Goal: Task Accomplishment & Management: Use online tool/utility

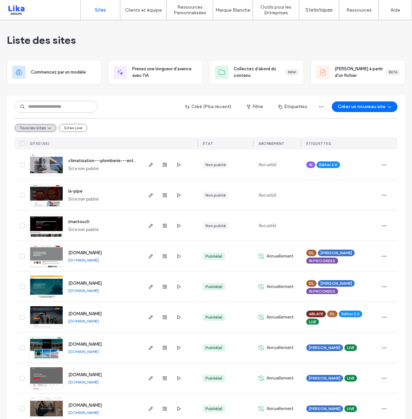
click at [131, 139] on div "SITES (55)" at bounding box center [84, 143] width 114 height 12
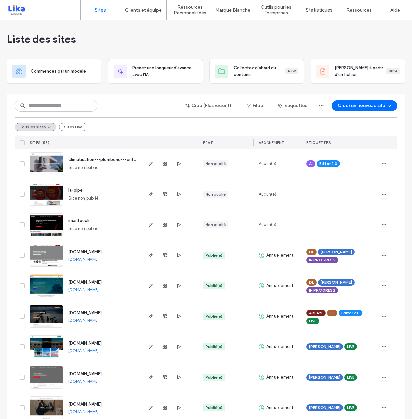
click at [110, 225] on div "imantouch Site non publié" at bounding box center [102, 225] width 79 height 30
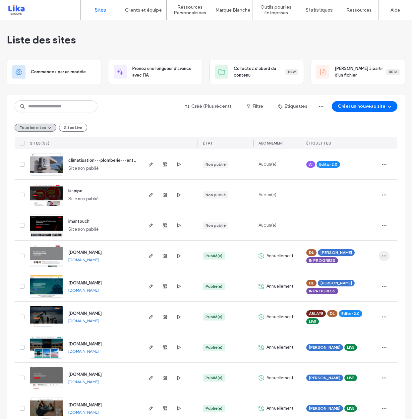
click at [386, 257] on span "button" at bounding box center [384, 256] width 11 height 11
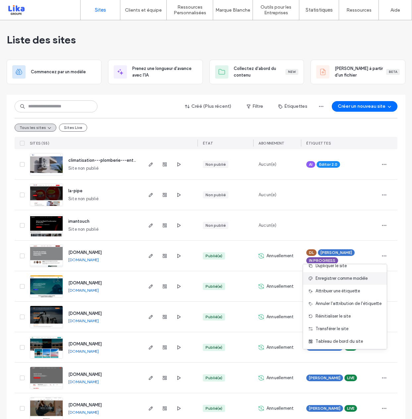
scroll to position [0, 0]
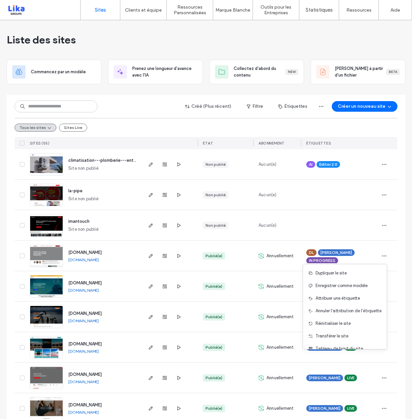
click at [339, 254] on div "[PERSON_NAME] IN PROGRESS" at bounding box center [339, 256] width 66 height 15
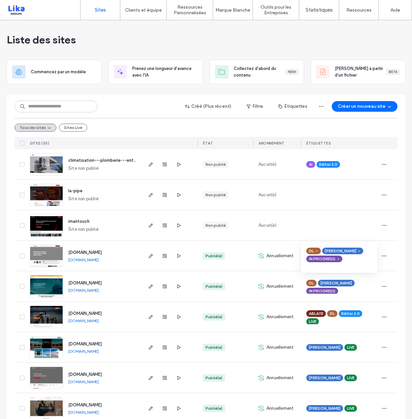
click at [314, 321] on span "LIVE" at bounding box center [312, 322] width 7 height 6
click at [311, 321] on span "LIVE" at bounding box center [312, 322] width 7 height 6
click at [353, 215] on div at bounding box center [339, 225] width 77 height 30
click at [344, 258] on div "DL IDRISSA IN PROGRESS" at bounding box center [339, 256] width 66 height 15
click at [337, 259] on icon at bounding box center [338, 259] width 3 height 3
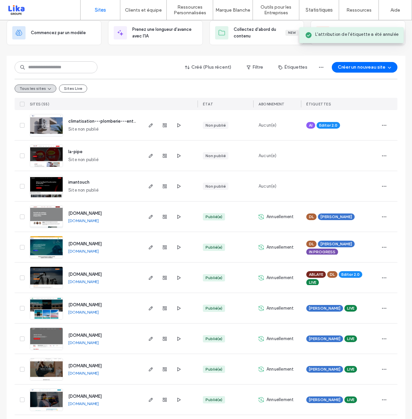
scroll to position [41, 0]
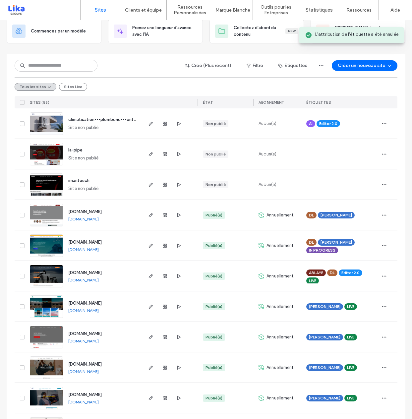
click at [351, 222] on div "DL IDRISSA" at bounding box center [339, 215] width 66 height 15
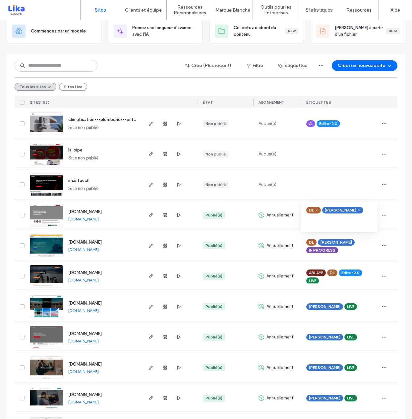
click at [328, 189] on div at bounding box center [339, 184] width 66 height 15
click at [339, 249] on div "DL IDRISSA IN PROGRESS" at bounding box center [339, 245] width 66 height 15
click at [337, 248] on icon at bounding box center [338, 248] width 3 height 3
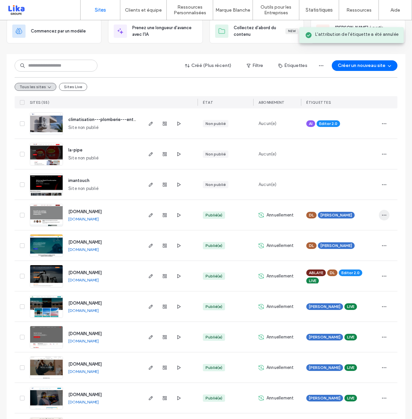
click at [384, 210] on span "button" at bounding box center [384, 215] width 11 height 11
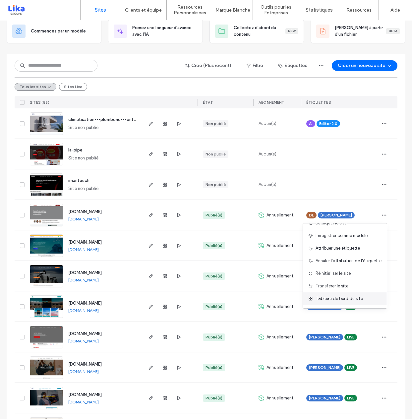
scroll to position [0, 0]
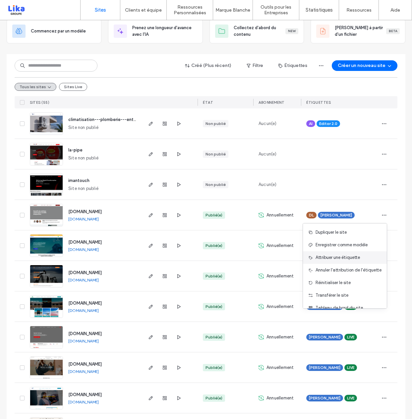
click at [342, 258] on span "Attribuer une étiquette" at bounding box center [338, 257] width 44 height 7
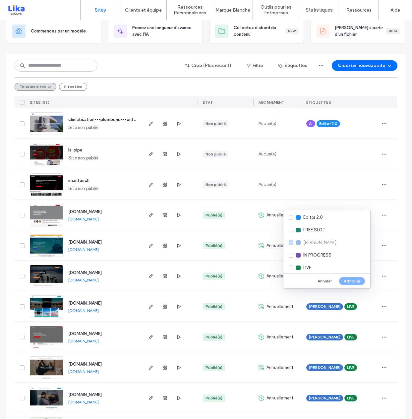
scroll to position [66, 0]
click at [289, 268] on div "LIVE" at bounding box center [326, 266] width 87 height 13
click at [359, 282] on button "Attribuer" at bounding box center [352, 281] width 26 height 8
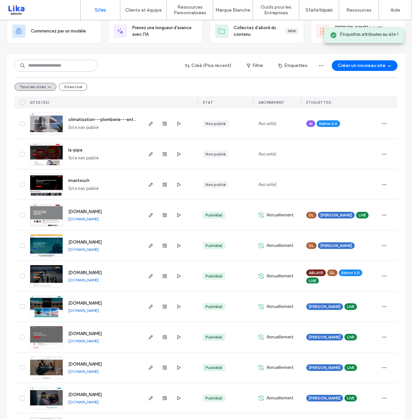
click at [342, 245] on div "DL IDRISSA" at bounding box center [339, 245] width 66 height 15
click at [382, 245] on icon "button" at bounding box center [384, 245] width 5 height 5
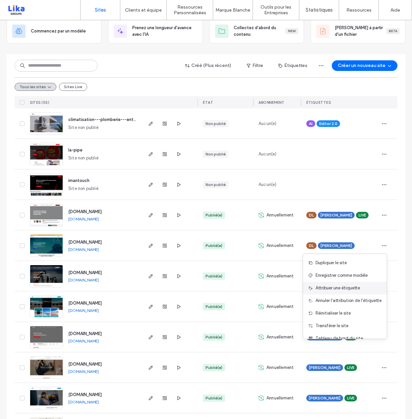
click at [338, 288] on span "Attribuer une étiquette" at bounding box center [338, 288] width 44 height 7
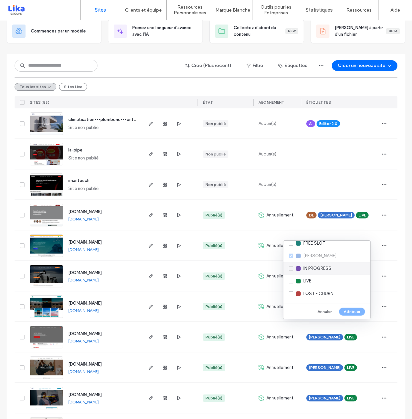
scroll to position [106, 0]
click at [296, 256] on div at bounding box center [298, 257] width 5 height 5
click at [358, 312] on button "Attribuer" at bounding box center [352, 312] width 26 height 8
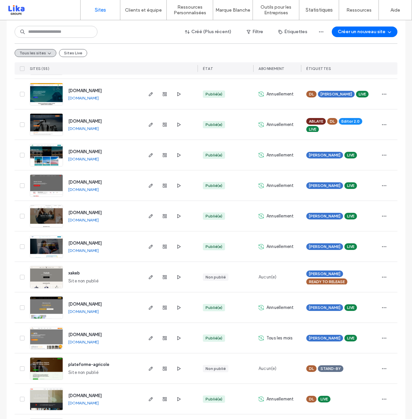
scroll to position [0, 0]
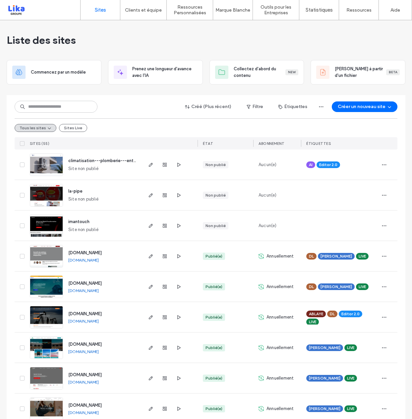
click at [129, 223] on div "imantouch Site non publié" at bounding box center [102, 226] width 79 height 30
click at [170, 124] on div "Tous les sites Sites Live" at bounding box center [206, 127] width 383 height 19
click at [85, 253] on span "www.sensoft.sn" at bounding box center [84, 252] width 33 height 5
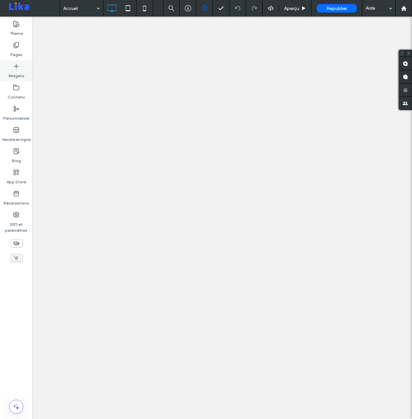
drag, startPoint x: 15, startPoint y: 75, endPoint x: 17, endPoint y: 65, distance: 10.4
click at [17, 65] on icon at bounding box center [16, 66] width 7 height 7
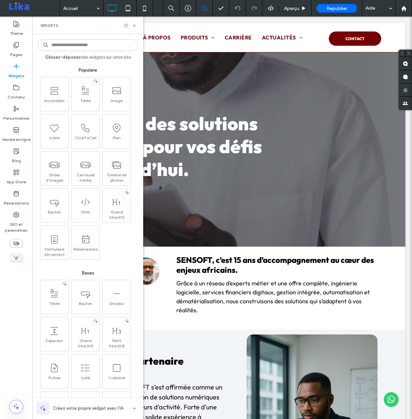
click at [87, 45] on input at bounding box center [88, 45] width 100 height 12
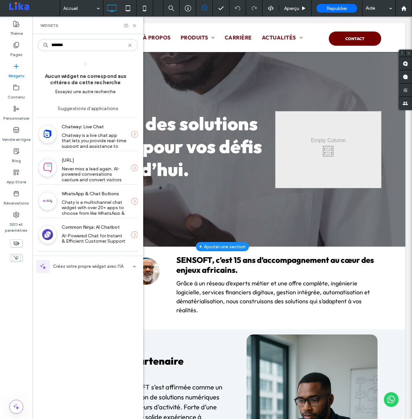
type input "*******"
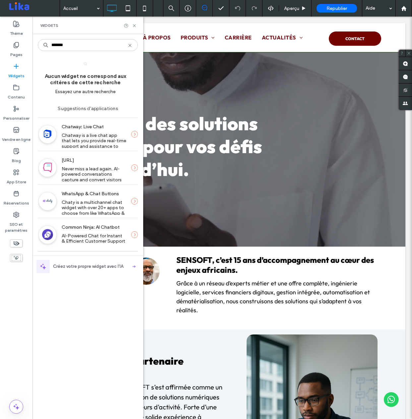
click at [96, 171] on span "Never miss a lead again. AI-powered conversations capture and convert visitors …" at bounding box center [92, 180] width 61 height 28
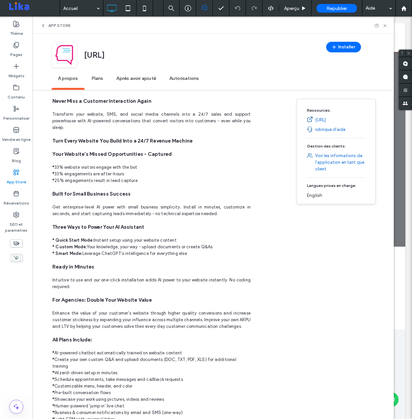
scroll to position [108, 0]
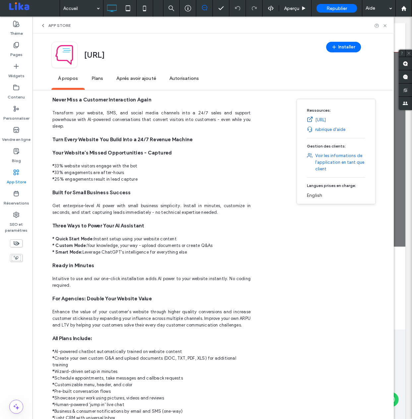
click at [326, 129] on link "rubrique d'aide" at bounding box center [330, 129] width 30 height 7
click at [98, 78] on span "Plans" at bounding box center [97, 79] width 25 height 18
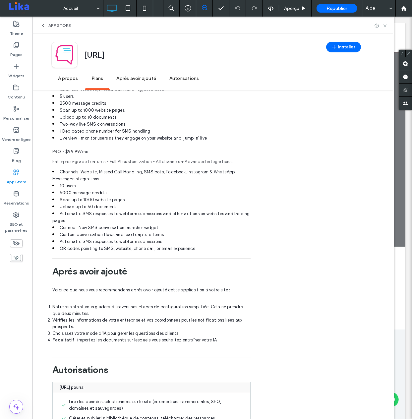
scroll to position [708, 0]
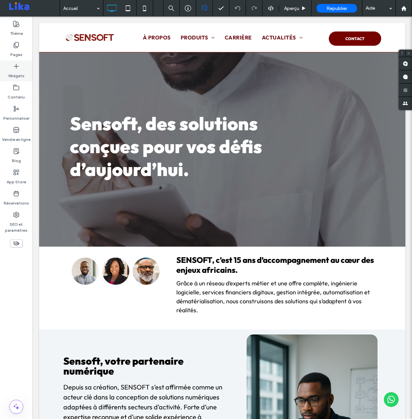
click at [10, 61] on div "Widgets" at bounding box center [16, 70] width 32 height 21
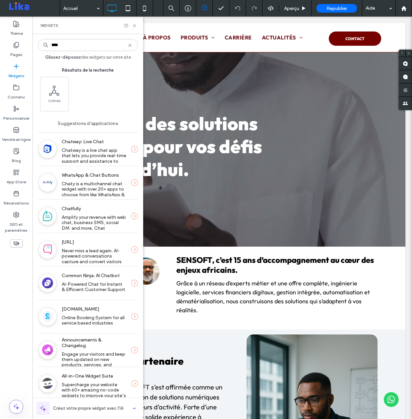
type input "****"
click at [115, 150] on span "Chatway is a live chat app that lets you provide real-time support and assistan…" at bounding box center [95, 162] width 66 height 28
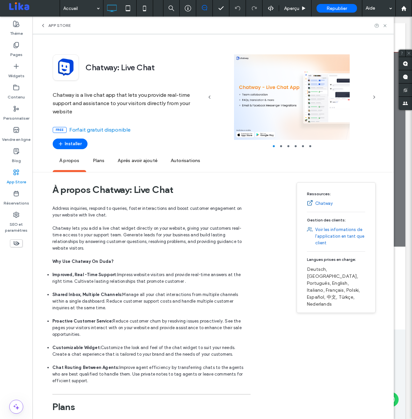
click at [101, 159] on span "Plans" at bounding box center [98, 161] width 25 height 18
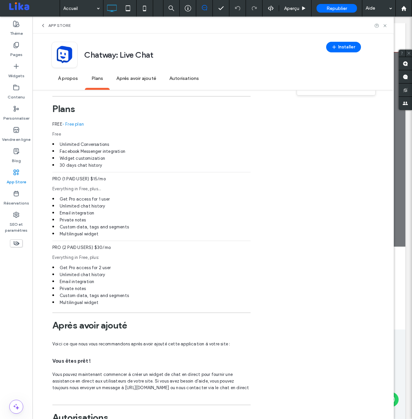
scroll to position [416, 0]
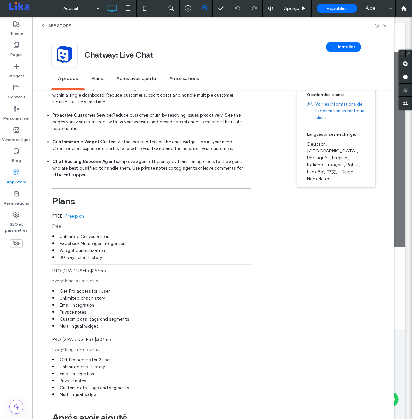
click at [101, 77] on span "Plans" at bounding box center [97, 79] width 25 height 18
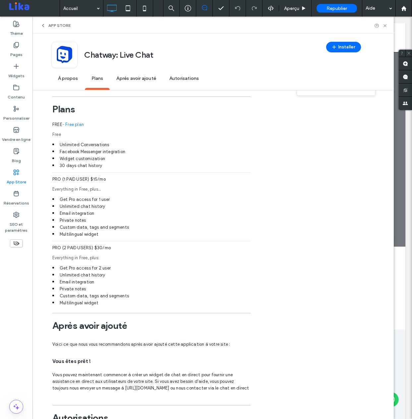
scroll to position [297, 0]
click at [129, 77] on span "Après avoir ajouté" at bounding box center [136, 79] width 53 height 18
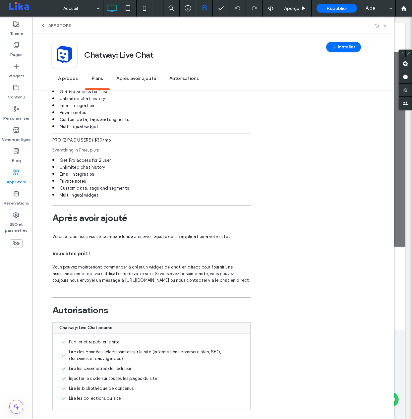
scroll to position [416, 0]
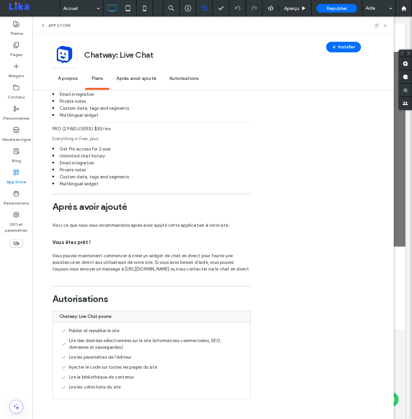
click at [43, 25] on icon at bounding box center [42, 25] width 5 height 5
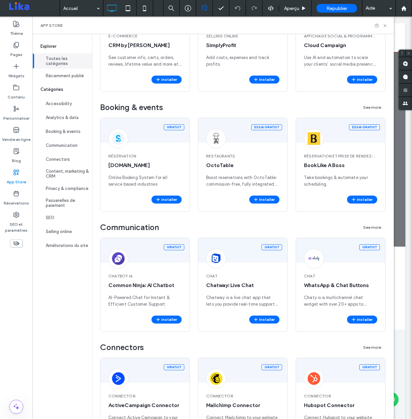
scroll to position [0, 0]
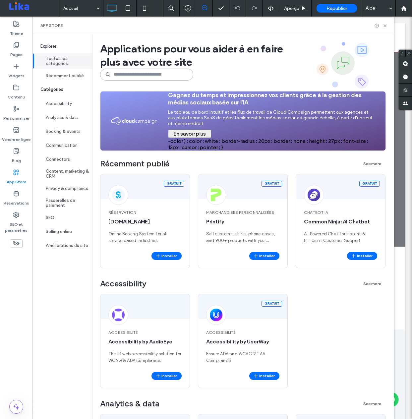
click at [164, 75] on input at bounding box center [146, 75] width 93 height 12
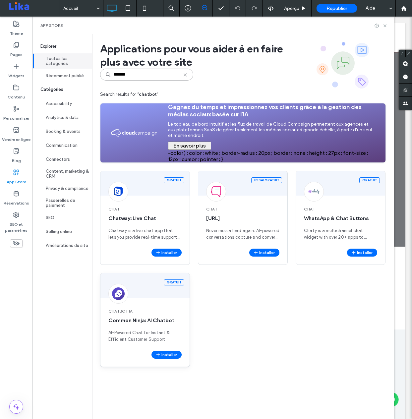
type input "*******"
click at [155, 320] on span "Common Ninja: AI Chatbot" at bounding box center [144, 320] width 73 height 7
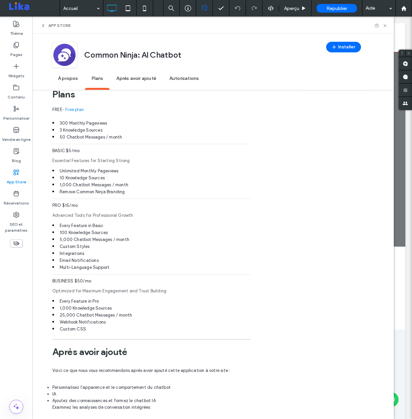
scroll to position [618, 0]
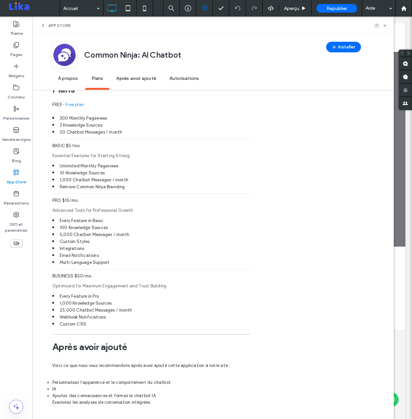
click at [68, 77] on span "À propos" at bounding box center [67, 79] width 33 height 18
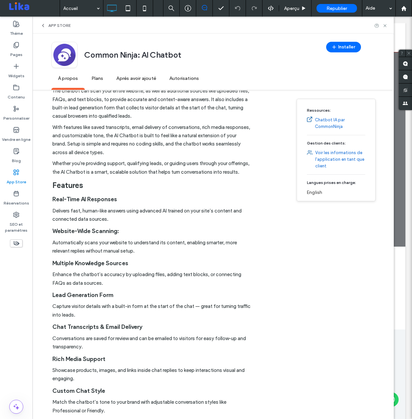
scroll to position [0, 0]
